Goal: Task Accomplishment & Management: Manage account settings

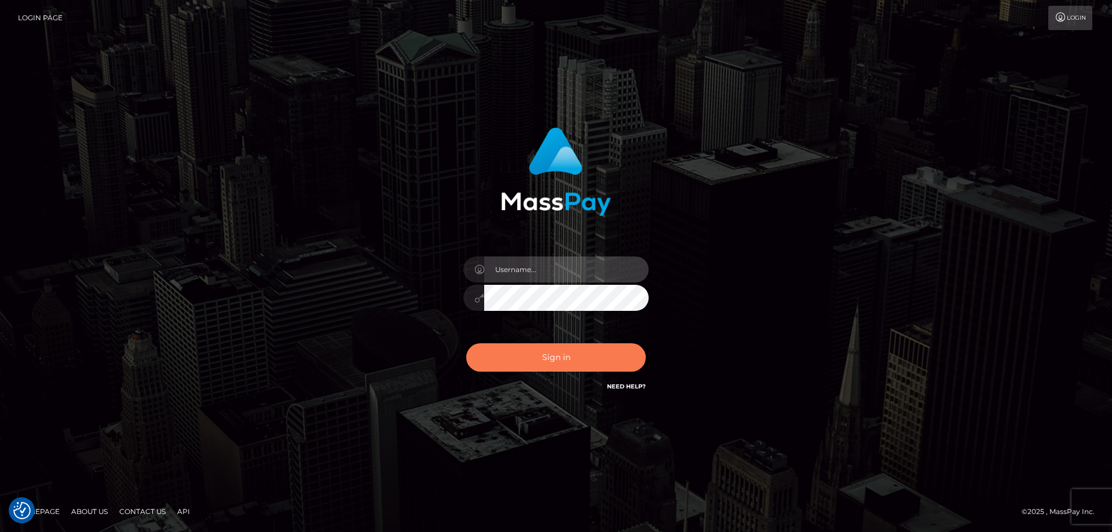
type input "emmy.navach"
click at [576, 357] on button "Sign in" at bounding box center [556, 357] width 180 height 28
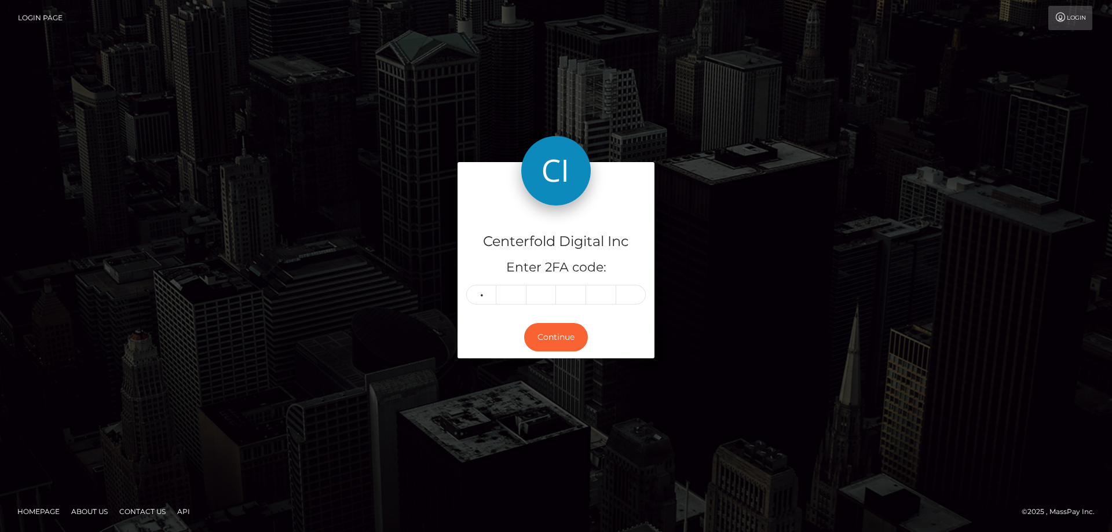
type input "0"
type input "2"
type input "3"
type input "2"
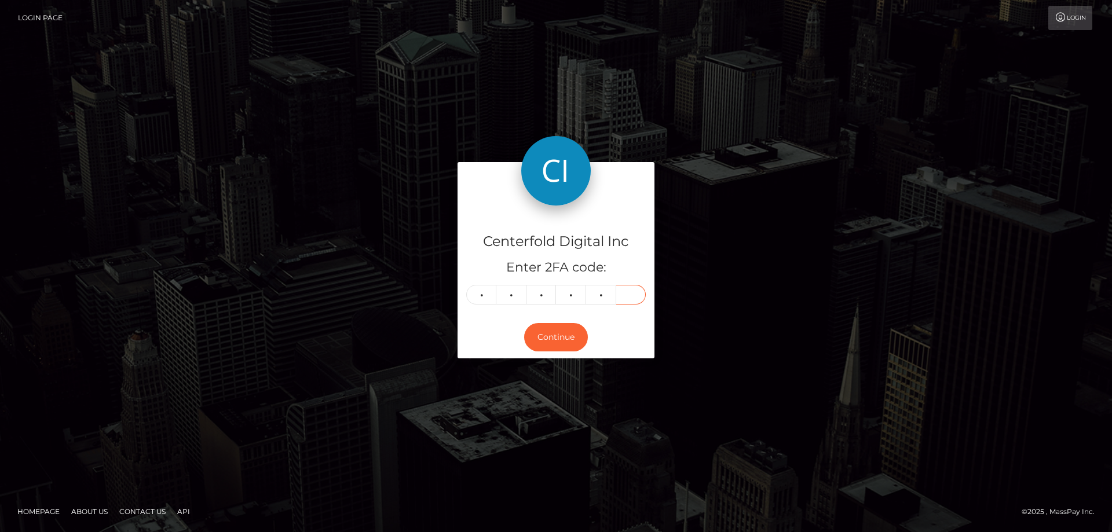
type input "4"
